Goal: Information Seeking & Learning: Learn about a topic

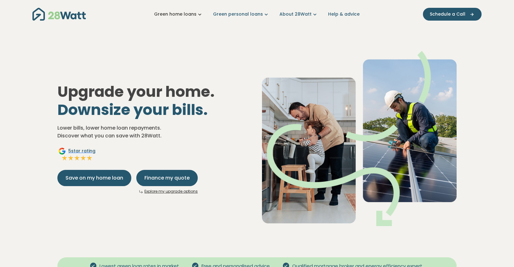
click at [168, 15] on link "Green home loans" at bounding box center [178, 14] width 49 height 7
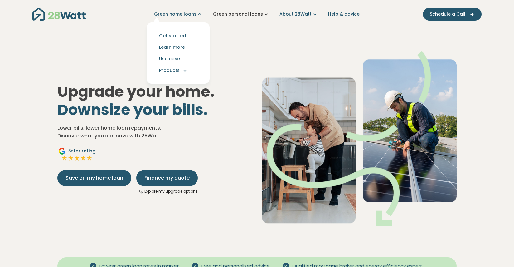
click at [238, 12] on link "Green personal loans" at bounding box center [241, 14] width 56 height 7
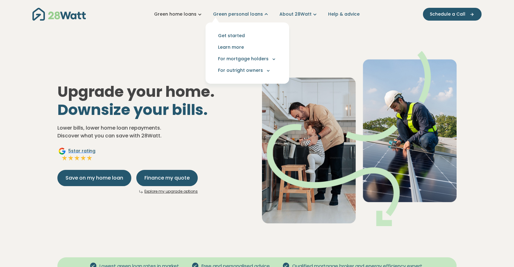
click at [193, 12] on link "Green home loans" at bounding box center [178, 14] width 49 height 7
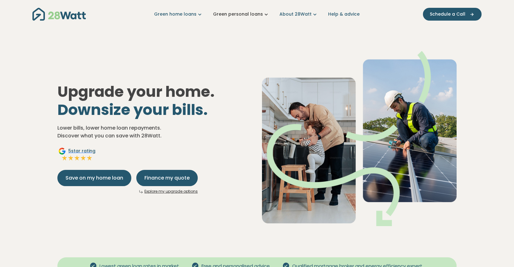
click at [238, 12] on link "Green personal loans" at bounding box center [241, 14] width 56 height 7
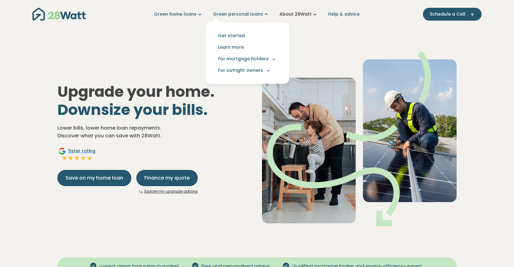
click at [299, 12] on link "About 28Watt" at bounding box center [299, 14] width 39 height 7
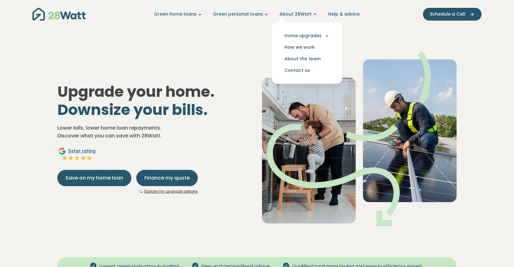
click at [304, 46] on link "How we work" at bounding box center [307, 47] width 60 height 12
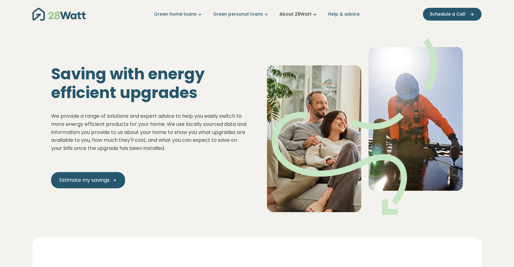
click at [300, 13] on link "About 28Watt" at bounding box center [299, 14] width 39 height 7
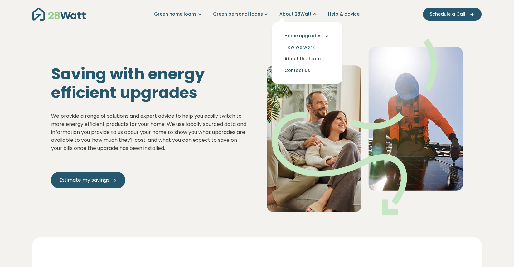
click at [297, 61] on link "About the team" at bounding box center [307, 59] width 60 height 12
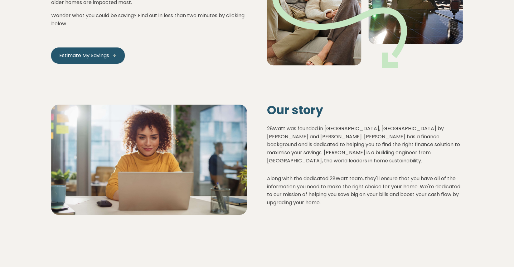
scroll to position [240, 0]
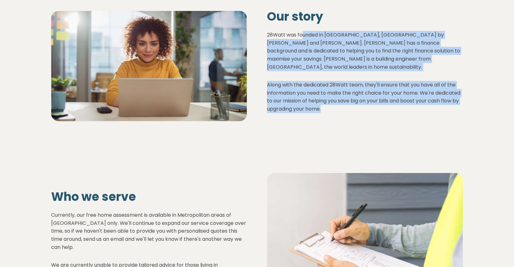
drag, startPoint x: 303, startPoint y: 35, endPoint x: 356, endPoint y: 95, distance: 80.0
click at [357, 103] on div "28Watt was founded in Bondi, NSW by Robin and Jake. Jake has a finance backgrou…" at bounding box center [365, 72] width 196 height 82
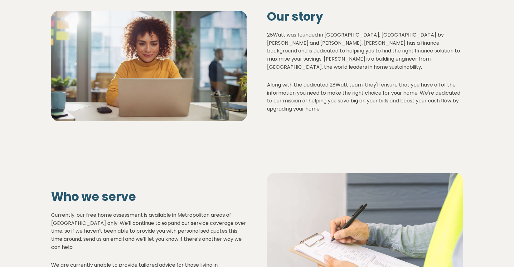
click at [368, 62] on p "28Watt was founded in Bondi, NSW by Robin and Jake. Jake has a finance backgrou…" at bounding box center [365, 51] width 196 height 40
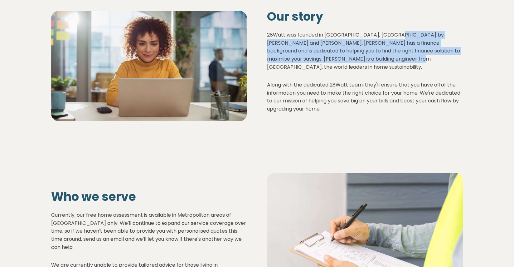
drag, startPoint x: 396, startPoint y: 39, endPoint x: 399, endPoint y: 58, distance: 19.4
click at [399, 58] on p "28Watt was founded in Bondi, NSW by Robin and Jake. Jake has a finance backgrou…" at bounding box center [365, 51] width 196 height 40
click at [384, 49] on p "28Watt was founded in Bondi, NSW by Robin and Jake. Jake has a finance backgrou…" at bounding box center [365, 51] width 196 height 40
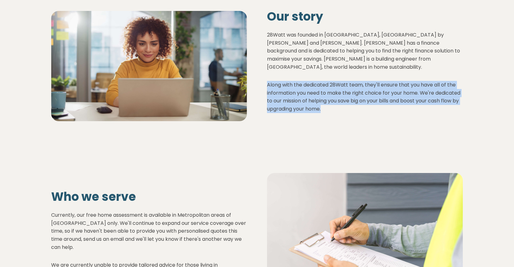
drag, startPoint x: 308, startPoint y: 71, endPoint x: 353, endPoint y: 100, distance: 53.4
click at [353, 107] on div "28Watt was founded in Bondi, NSW by Robin and Jake. Jake has a finance backgrou…" at bounding box center [365, 72] width 196 height 82
click at [360, 81] on p "Along with the dedicated 28Watt team, they'll ensure that you have all of the i…" at bounding box center [365, 97] width 196 height 32
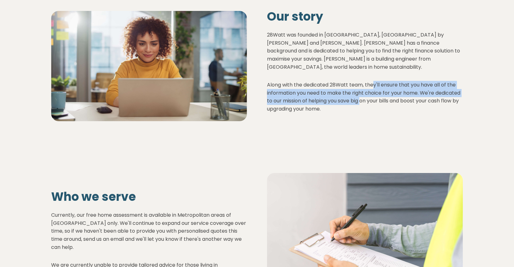
drag, startPoint x: 373, startPoint y: 77, endPoint x: 363, endPoint y: 93, distance: 18.7
click at [363, 93] on p "Along with the dedicated 28Watt team, they'll ensure that you have all of the i…" at bounding box center [365, 97] width 196 height 32
click at [370, 89] on p "Along with the dedicated 28Watt team, they'll ensure that you have all of the i…" at bounding box center [365, 97] width 196 height 32
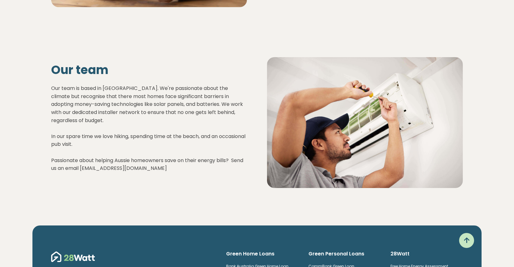
scroll to position [709, 0]
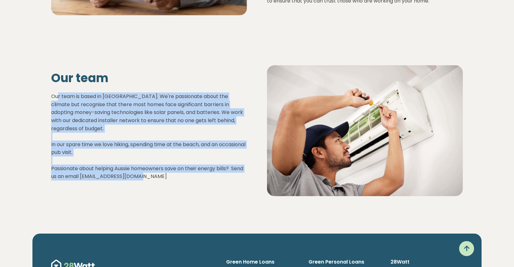
drag, startPoint x: 58, startPoint y: 91, endPoint x: 183, endPoint y: 171, distance: 148.0
click at [183, 171] on p "Our team is based in Sydney. We're passionate about the climate but recognise t…" at bounding box center [149, 136] width 196 height 88
